Goal: Task Accomplishment & Management: Use online tool/utility

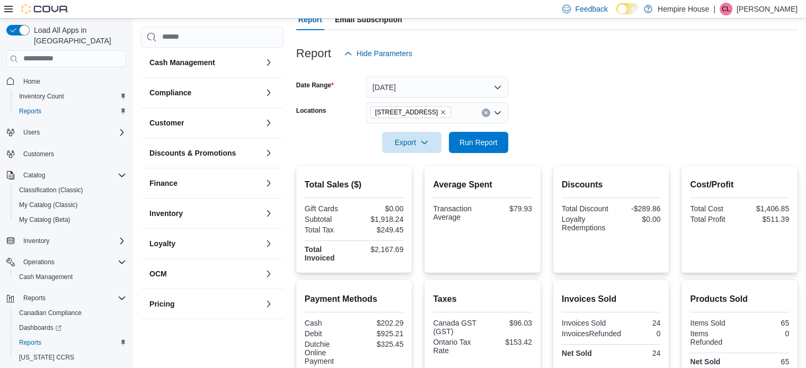
scroll to position [106, 0]
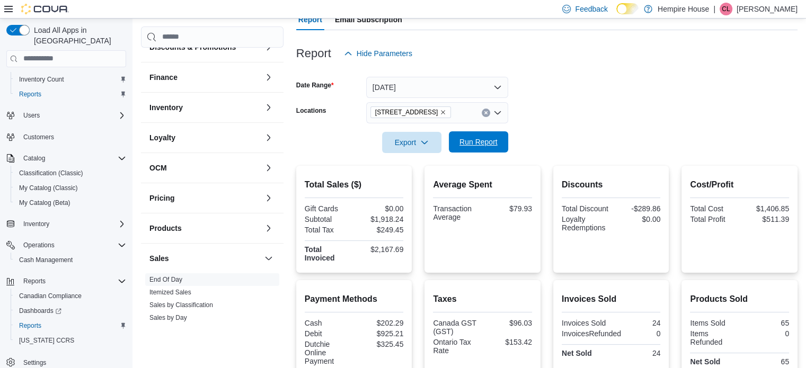
click at [495, 140] on span "Run Report" at bounding box center [478, 142] width 38 height 11
click at [485, 111] on icon "Clear input" at bounding box center [486, 113] width 4 height 4
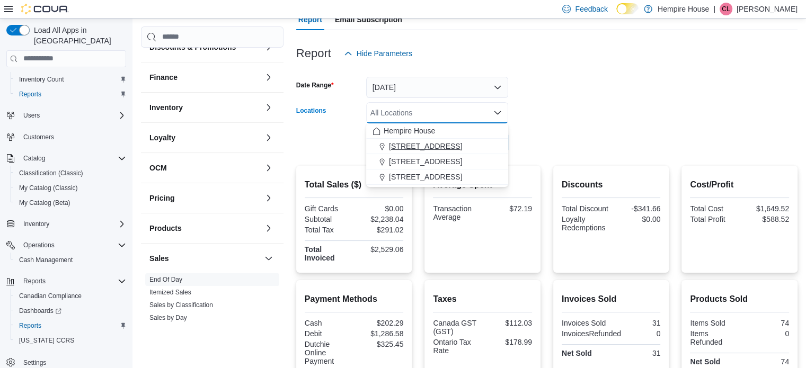
click at [438, 147] on span "[STREET_ADDRESS]" at bounding box center [425, 146] width 73 height 11
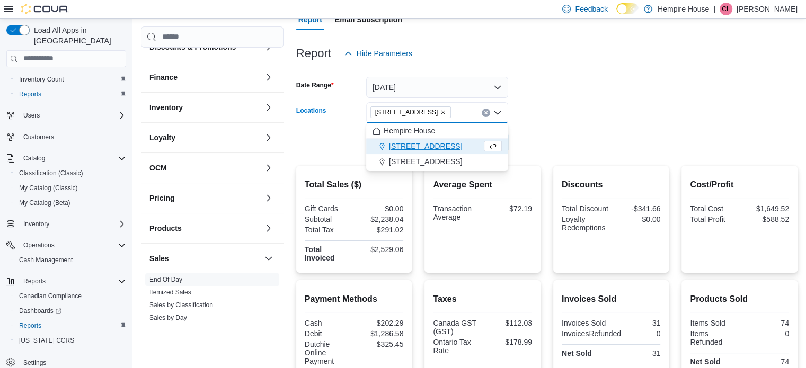
click at [558, 130] on div at bounding box center [546, 127] width 501 height 8
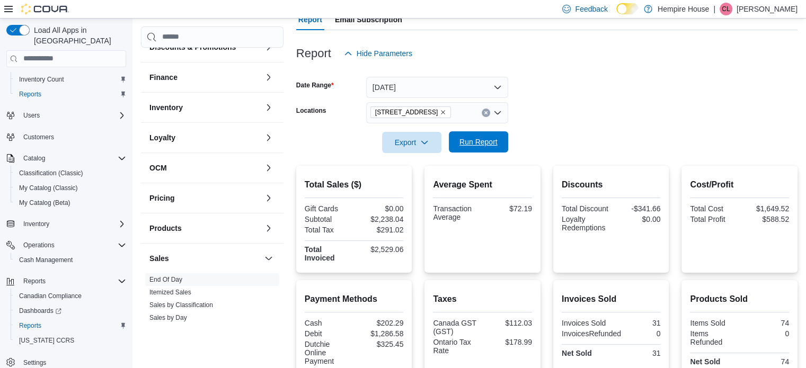
click at [475, 145] on span "Run Report" at bounding box center [478, 142] width 38 height 11
click at [487, 114] on icon "Clear input" at bounding box center [486, 113] width 4 height 4
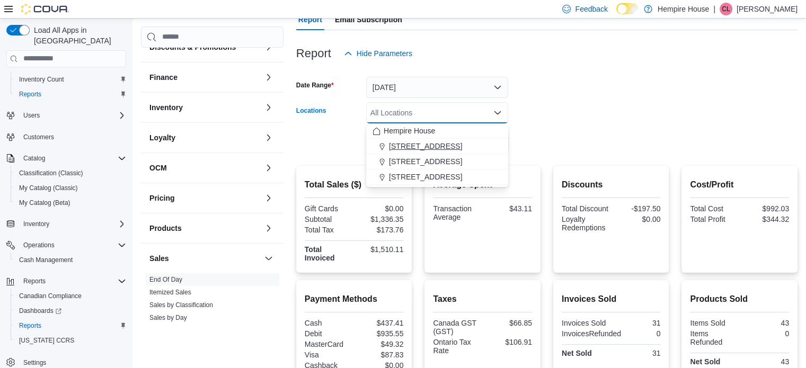
click at [430, 149] on span "[STREET_ADDRESS]" at bounding box center [425, 146] width 73 height 11
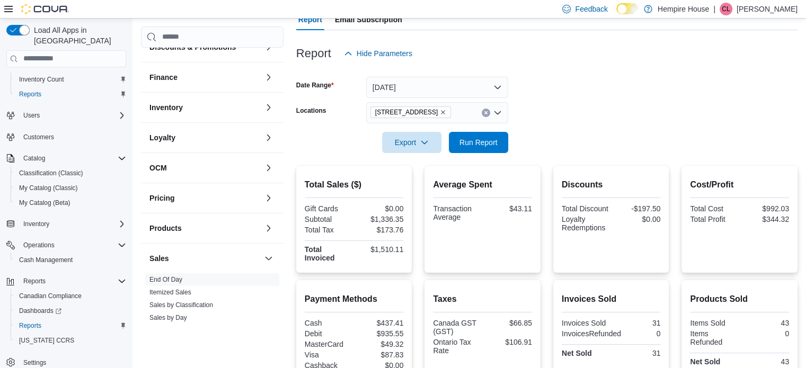
click at [579, 117] on form "Date Range [DATE] Locations [STREET_ADDRESS] Export Run Report" at bounding box center [546, 108] width 501 height 89
click at [493, 142] on span "Run Report" at bounding box center [478, 142] width 38 height 11
click at [484, 111] on icon "Clear input" at bounding box center [486, 113] width 4 height 4
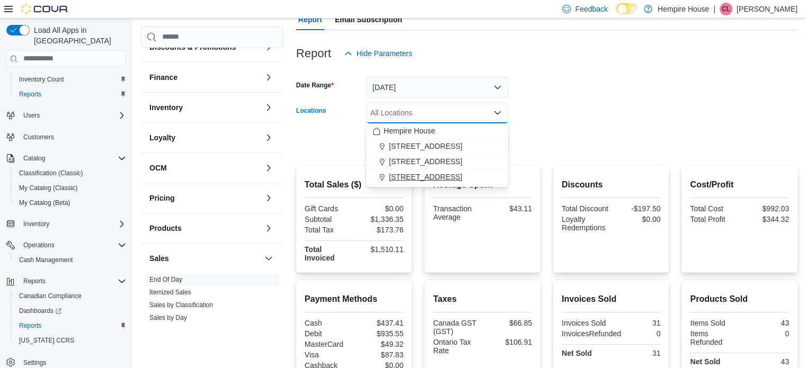
click at [454, 179] on div "[STREET_ADDRESS]" at bounding box center [436, 177] width 129 height 11
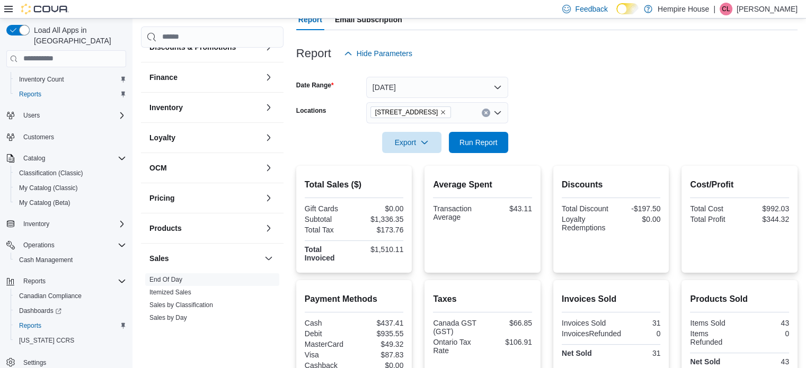
click at [545, 126] on div at bounding box center [546, 127] width 501 height 8
click at [484, 144] on span "Run Report" at bounding box center [478, 142] width 38 height 11
click at [487, 113] on button "Clear input" at bounding box center [486, 113] width 8 height 8
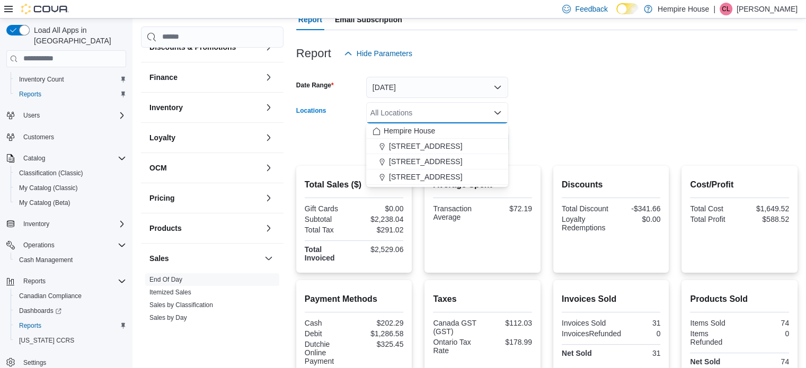
click at [573, 76] on div at bounding box center [546, 70] width 501 height 13
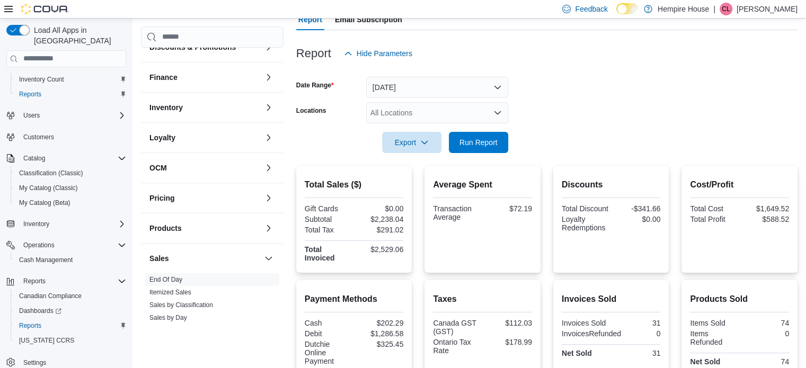
click at [730, 4] on span "CL" at bounding box center [726, 9] width 8 height 13
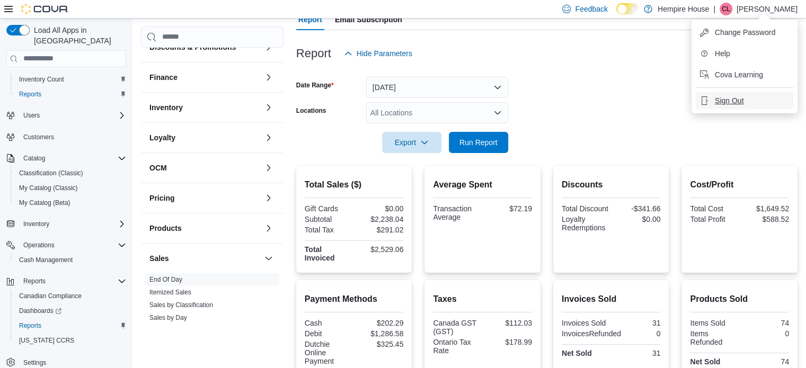
click at [727, 103] on span "Sign Out" at bounding box center [729, 100] width 29 height 11
